Goal: Task Accomplishment & Management: Complete application form

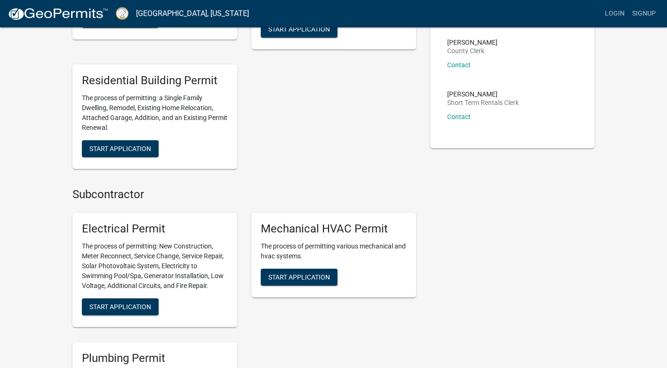
scroll to position [282, 0]
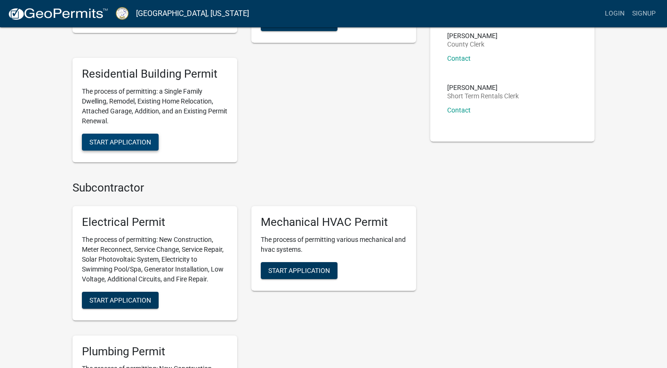
click at [97, 142] on span "Start Application" at bounding box center [120, 142] width 62 height 8
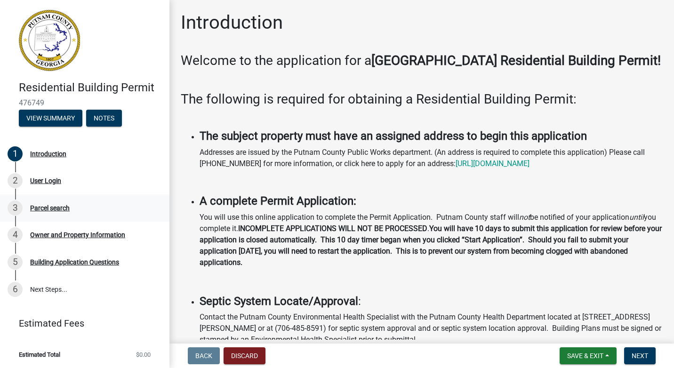
click at [49, 208] on div "Parcel search" at bounding box center [50, 208] width 40 height 7
click at [53, 207] on div "Parcel search" at bounding box center [50, 208] width 40 height 7
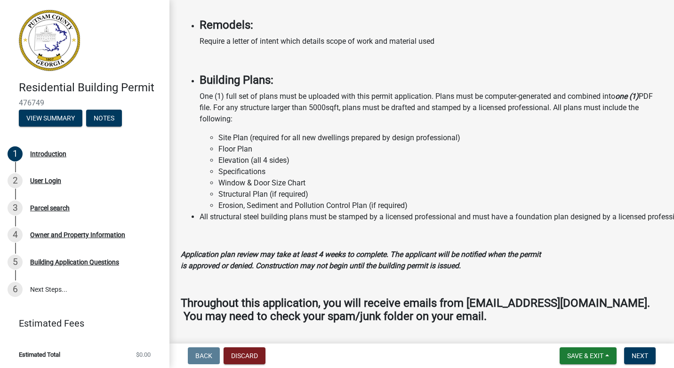
scroll to position [828, 0]
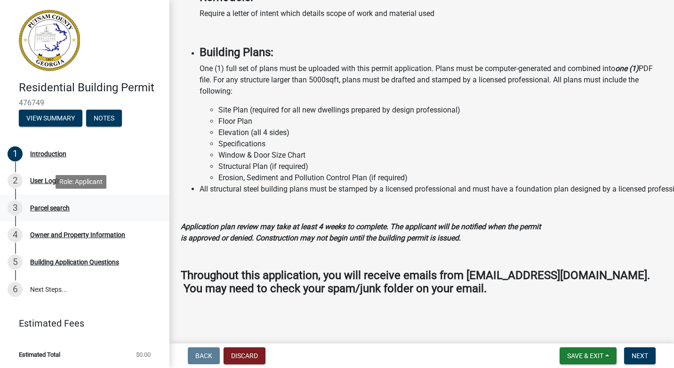
click at [41, 209] on div "Parcel search" at bounding box center [50, 208] width 40 height 7
click at [42, 209] on div "Parcel search" at bounding box center [50, 208] width 40 height 7
drag, startPoint x: 42, startPoint y: 209, endPoint x: 99, endPoint y: 212, distance: 57.5
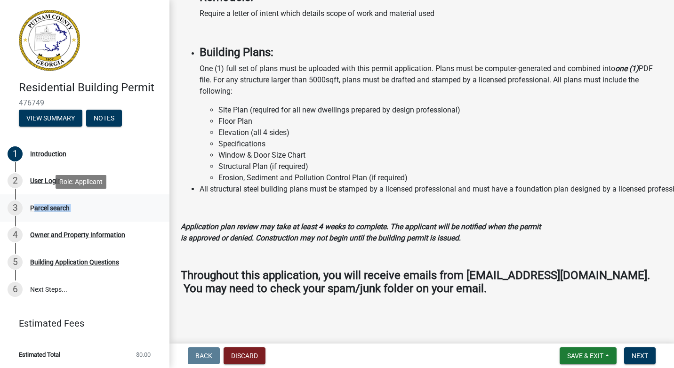
click at [99, 212] on div "3 Parcel search" at bounding box center [81, 207] width 147 height 15
click at [644, 352] on span "Next" at bounding box center [639, 356] width 16 height 8
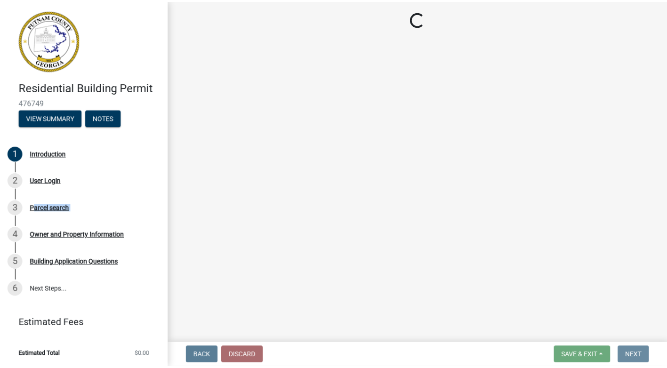
scroll to position [0, 0]
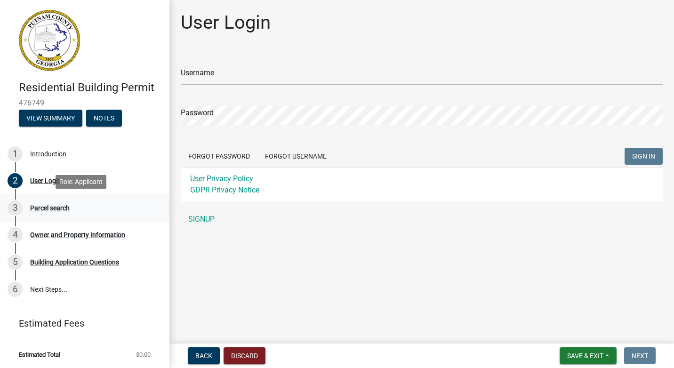
click at [58, 209] on div "Parcel search" at bounding box center [50, 208] width 40 height 7
click at [58, 208] on div "Parcel search" at bounding box center [50, 208] width 40 height 7
click at [255, 354] on button "Discard" at bounding box center [244, 355] width 42 height 17
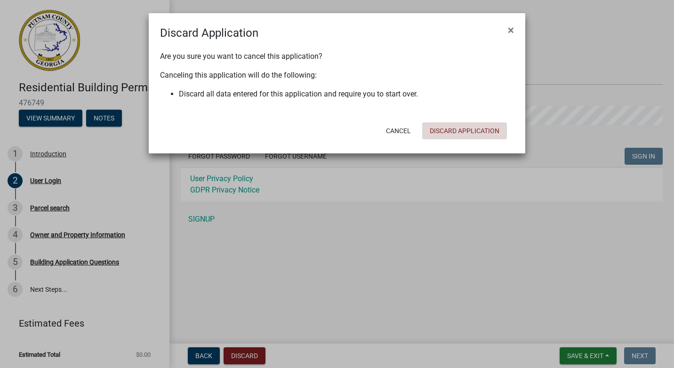
click at [441, 133] on button "Discard Application" at bounding box center [464, 130] width 85 height 17
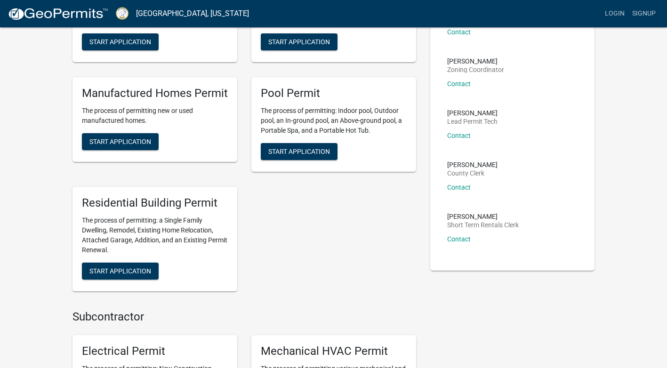
scroll to position [235, 0]
